Goal: Information Seeking & Learning: Learn about a topic

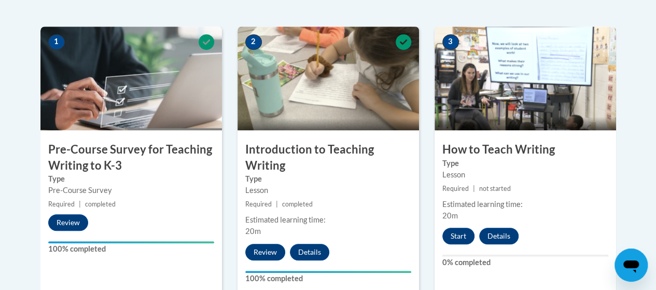
scroll to position [272, 0]
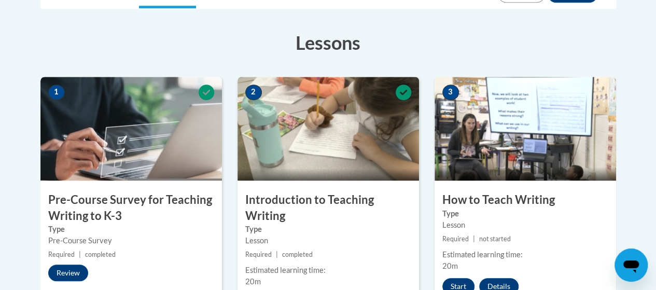
click at [268, 134] on img at bounding box center [329, 129] width 182 height 104
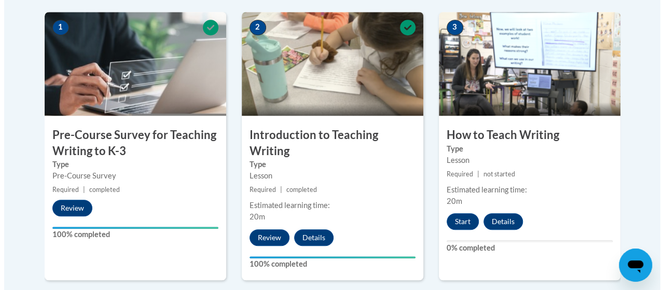
scroll to position [396, 0]
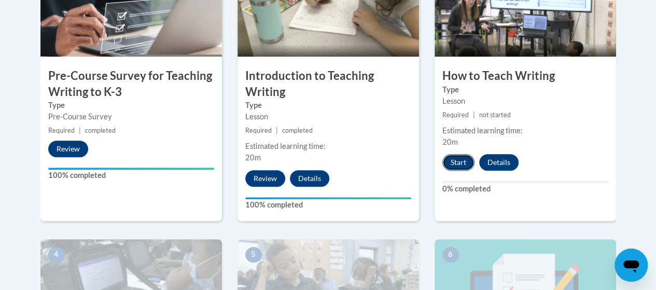
click at [463, 163] on button "Start" at bounding box center [458, 162] width 32 height 17
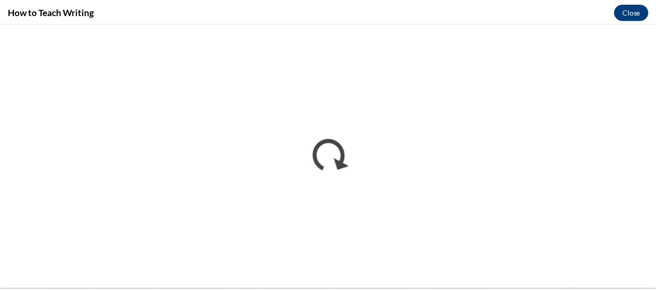
scroll to position [0, 0]
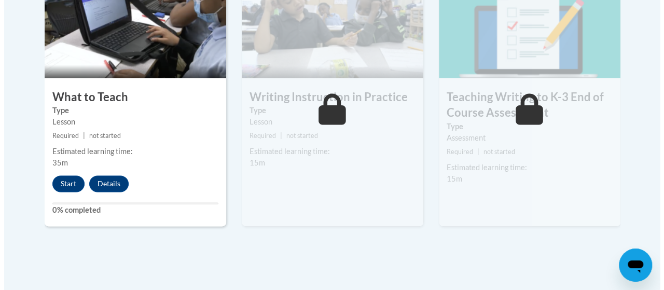
scroll to position [660, 0]
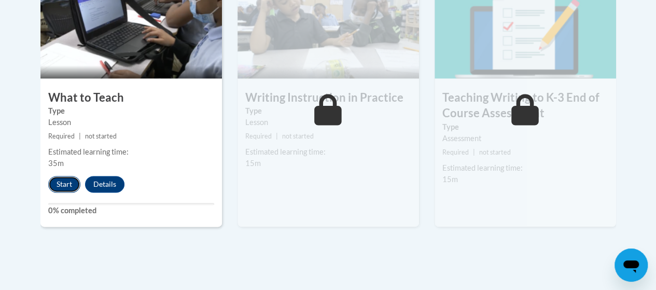
click at [55, 182] on button "Start" at bounding box center [64, 184] width 32 height 17
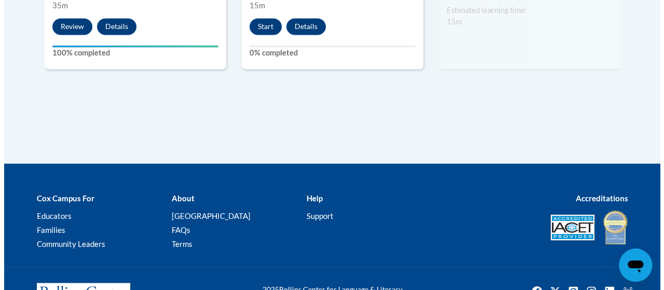
scroll to position [674, 0]
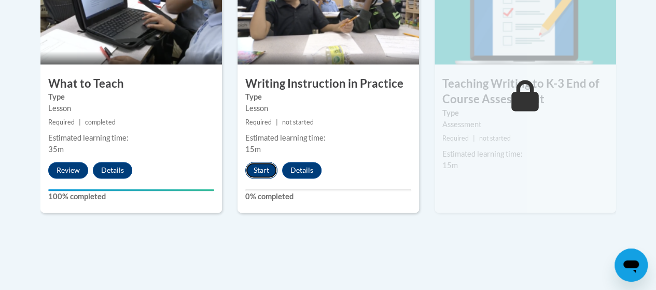
click at [261, 169] on button "Start" at bounding box center [261, 170] width 32 height 17
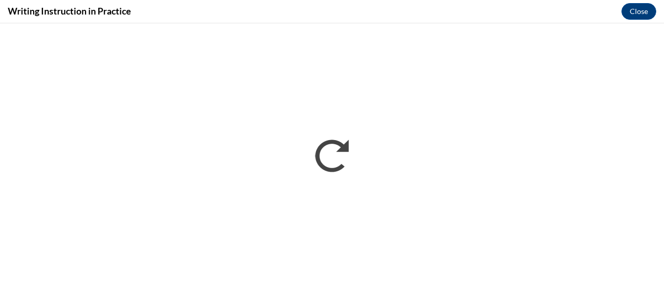
scroll to position [0, 0]
